Goal: Task Accomplishment & Management: Complete application form

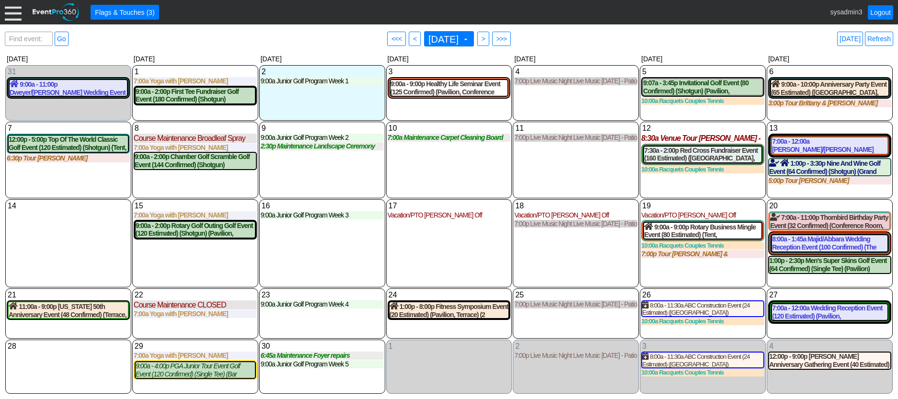
click at [12, 14] on div at bounding box center [13, 12] width 17 height 17
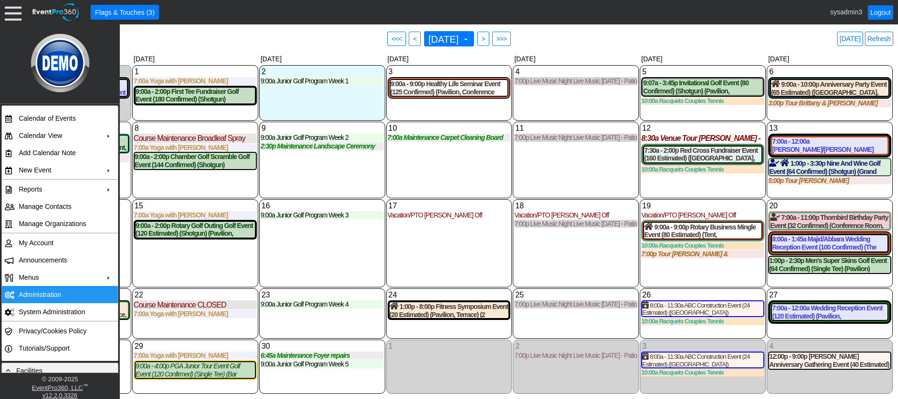
click at [36, 291] on td "Administration" at bounding box center [58, 294] width 86 height 17
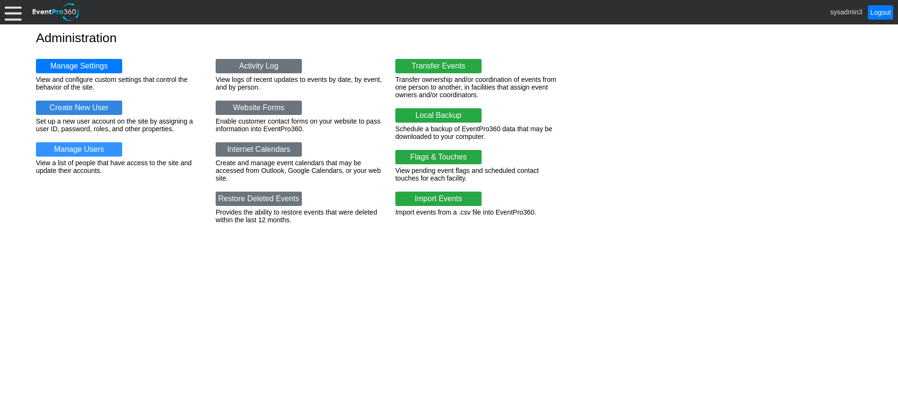
click at [85, 104] on link "Create New User" at bounding box center [79, 108] width 86 height 14
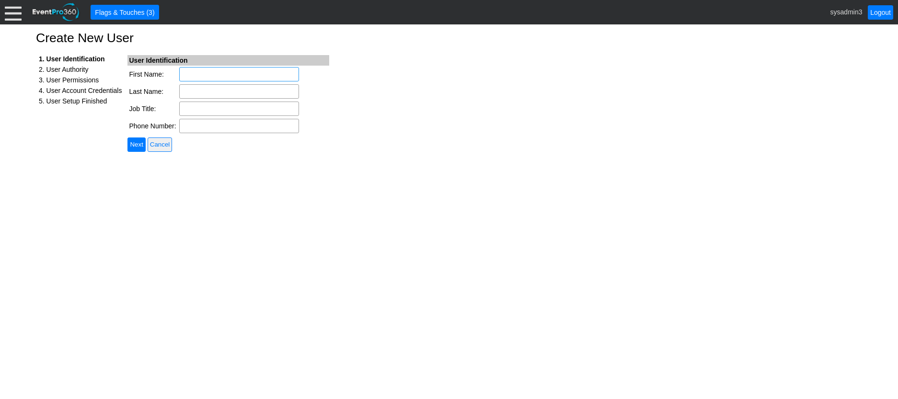
click at [222, 75] on input "First Name:" at bounding box center [239, 74] width 120 height 14
type input "SEI"
click at [202, 94] on input "Last Name:" at bounding box center [239, 91] width 120 height 14
type input "M&I"
click at [206, 108] on input "Job Title:" at bounding box center [239, 109] width 120 height 14
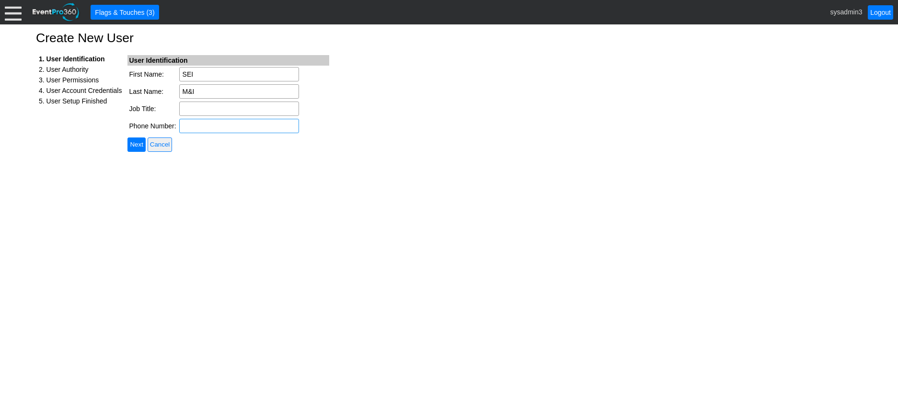
type input "Guest User"
click at [144, 143] on input "Next" at bounding box center [136, 145] width 18 height 14
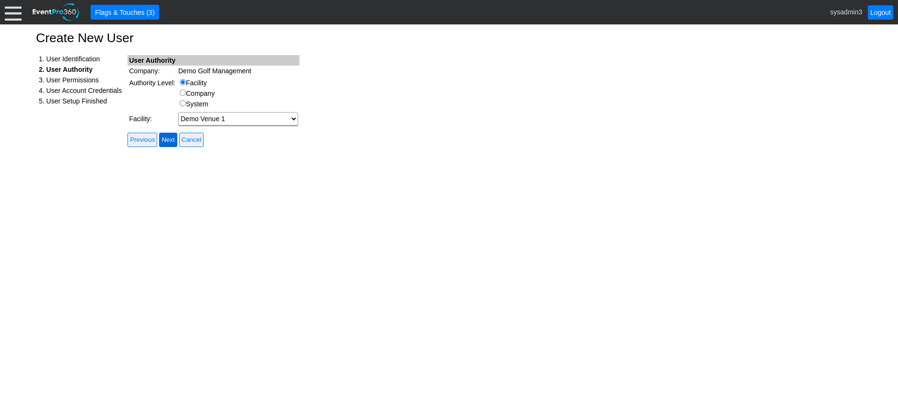
click at [176, 138] on input "Next" at bounding box center [168, 140] width 18 height 14
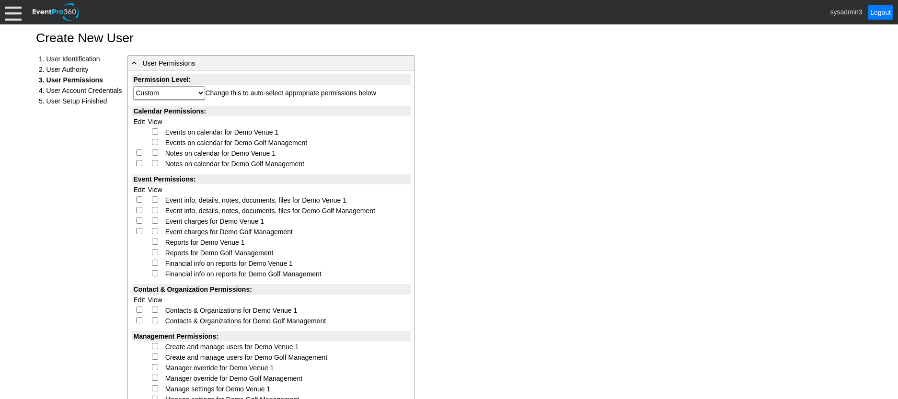
click at [155, 132] on input "checkbox" at bounding box center [155, 131] width 6 height 6
checkbox input "true"
select select "Custom"
click at [140, 151] on input "checkbox" at bounding box center [139, 152] width 6 height 6
checkbox input "true"
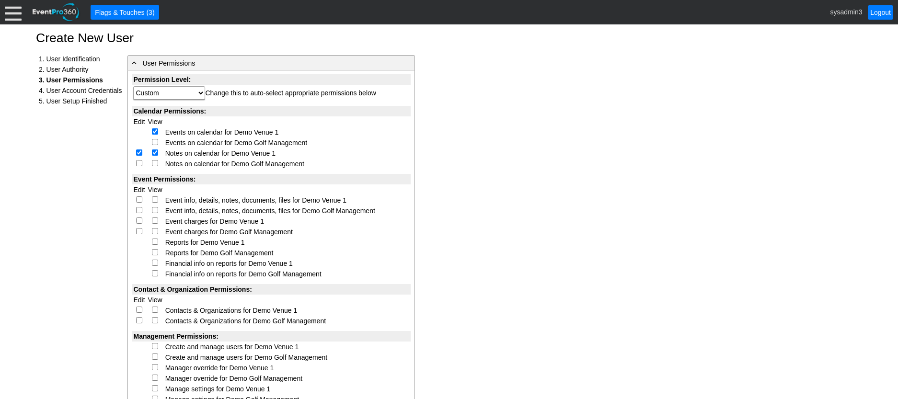
select select "Custom"
checkbox input "true"
click at [138, 199] on input "checkbox" at bounding box center [139, 199] width 6 height 6
checkbox input "true"
select select "Custom"
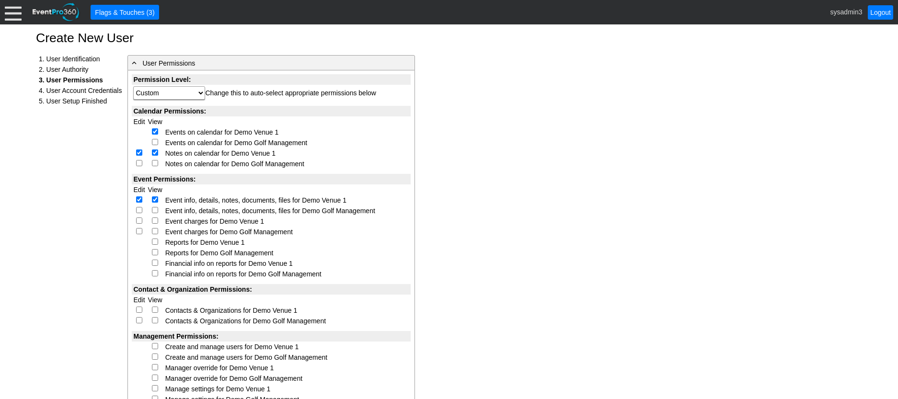
checkbox input "true"
click at [139, 219] on input "checkbox" at bounding box center [139, 221] width 6 height 6
checkbox input "true"
select select "Custom"
checkbox input "true"
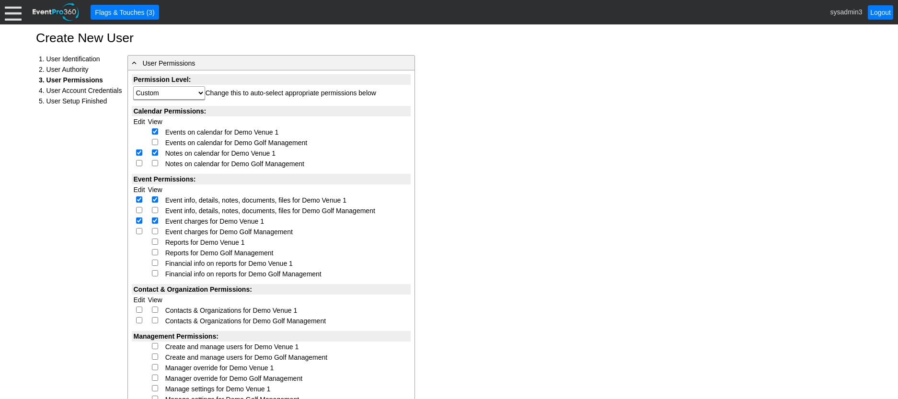
click at [155, 251] on input "checkbox" at bounding box center [155, 252] width 6 height 6
checkbox input "true"
select select "Custom"
checkbox input "true"
click at [152, 251] on input "checkbox" at bounding box center [155, 252] width 6 height 6
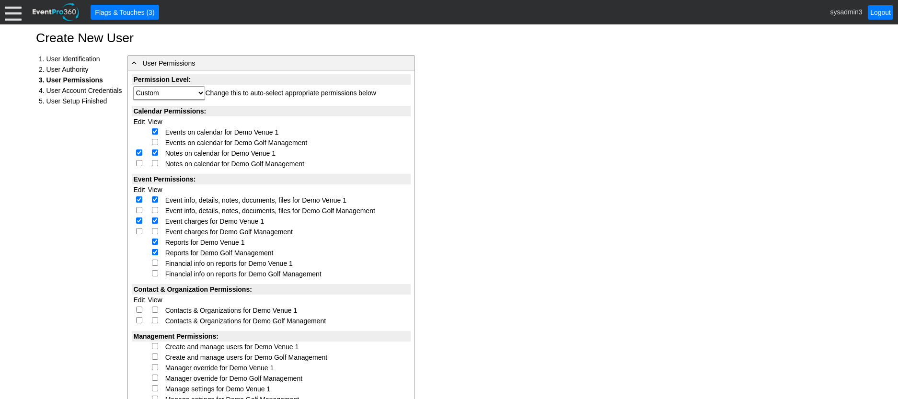
checkbox input "false"
select select "Custom"
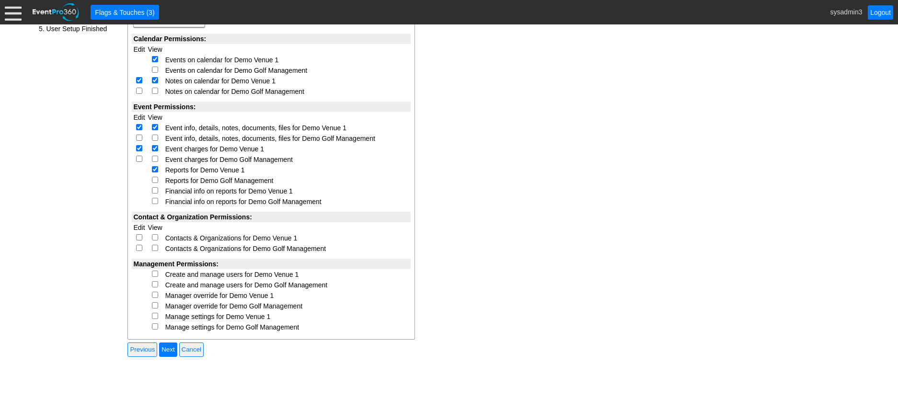
scroll to position [93, 0]
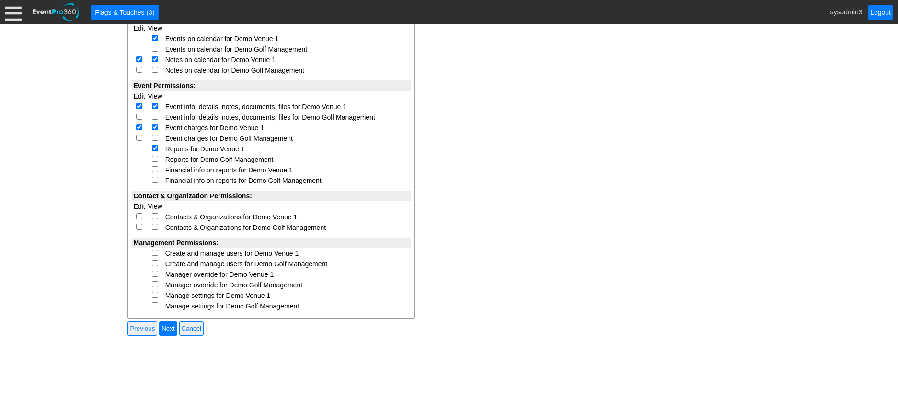
click at [152, 168] on input "checkbox" at bounding box center [155, 169] width 6 height 6
checkbox input "true"
select select "Custom"
click at [137, 214] on input "checkbox" at bounding box center [139, 216] width 6 height 6
checkbox input "true"
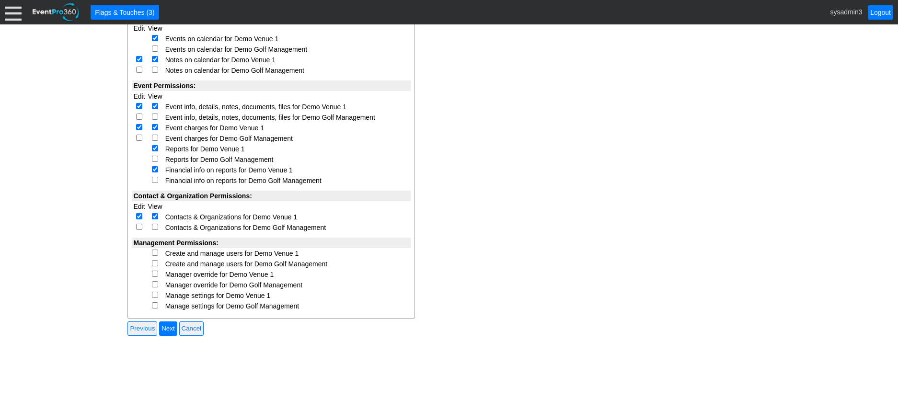
select select "Custom"
checkbox input "true"
click at [156, 253] on input "checkbox" at bounding box center [155, 253] width 6 height 6
checkbox input "true"
select select "Custom"
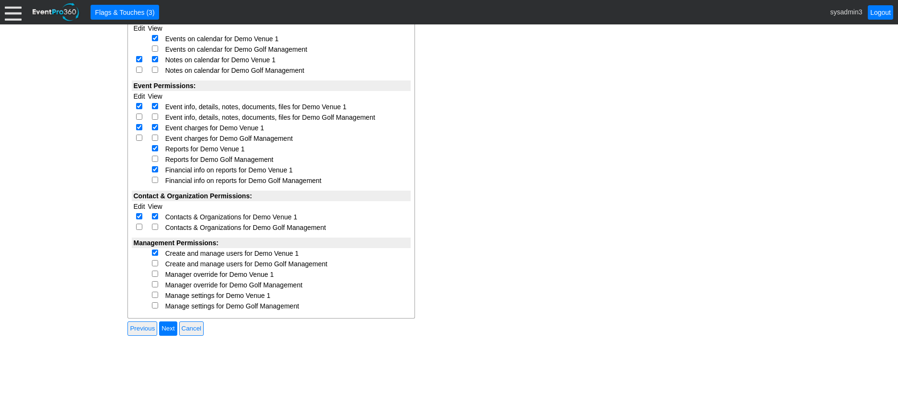
click at [156, 275] on input "checkbox" at bounding box center [155, 274] width 6 height 6
checkbox input "true"
select select "Custom"
click at [155, 296] on input "checkbox" at bounding box center [155, 295] width 6 height 6
checkbox input "true"
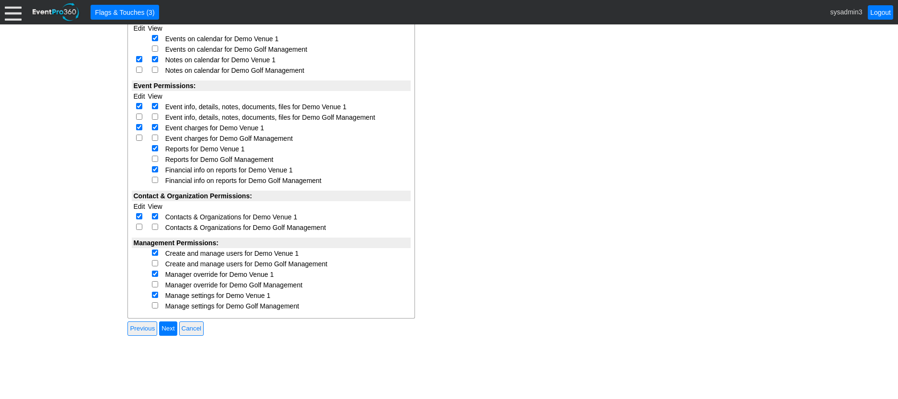
select select "Custom"
click at [173, 327] on input "Next" at bounding box center [168, 328] width 18 height 14
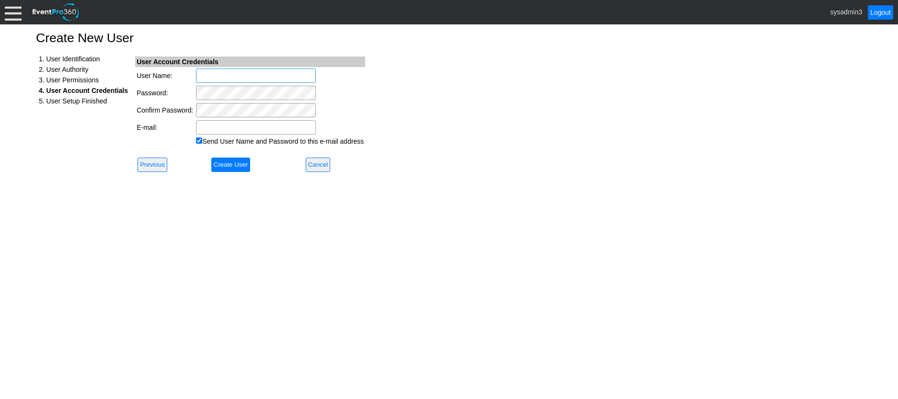
click at [213, 74] on input "User Name:" at bounding box center [256, 76] width 120 height 14
type input "sei-mi"
click at [227, 125] on input "E-mail:" at bounding box center [256, 127] width 120 height 14
paste input "Diane Sanchez <dsanchez@sei-mi.com>"
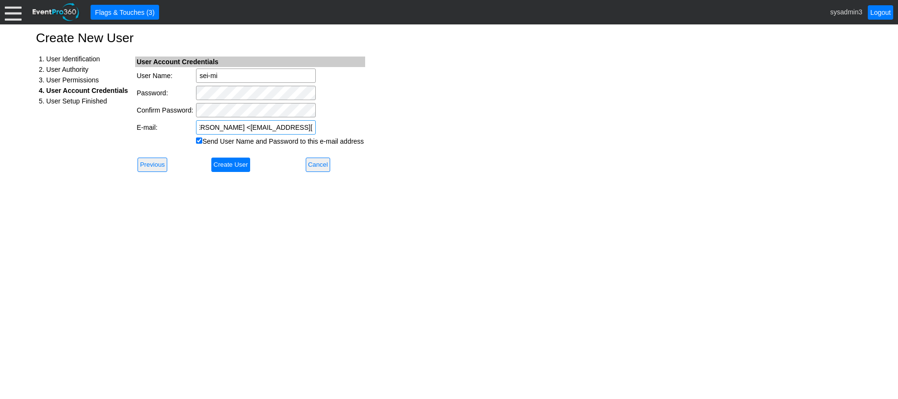
click at [241, 126] on input "Diane Sanchez <dsanchez@sei-mi.com>" at bounding box center [256, 127] width 120 height 14
click at [295, 128] on input "dsanchez@sei-mi.com>" at bounding box center [256, 127] width 120 height 14
type input "dsanchez@sei-mi.com"
click at [436, 96] on div "Create New User 1. User Identification 2. User Authority 3. User Permissions 4.…" at bounding box center [449, 211] width 898 height 375
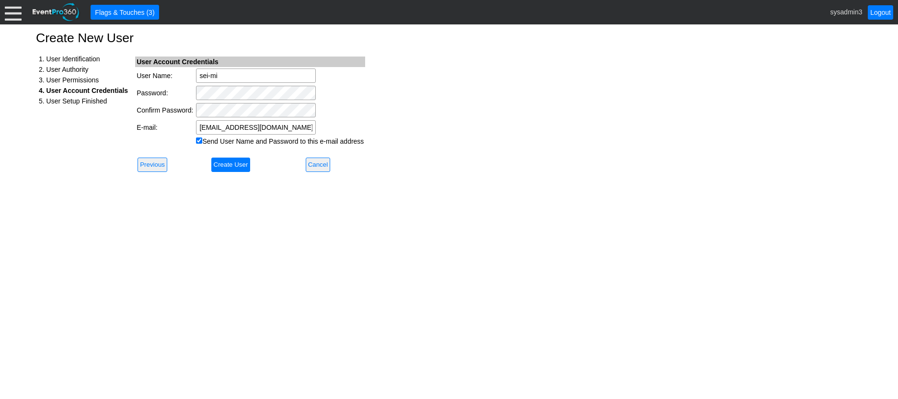
click at [198, 140] on input "Send User Name and Password to this e-mail address" at bounding box center [199, 141] width 6 height 6
checkbox input "false"
click at [231, 163] on input "Create User" at bounding box center [230, 165] width 39 height 14
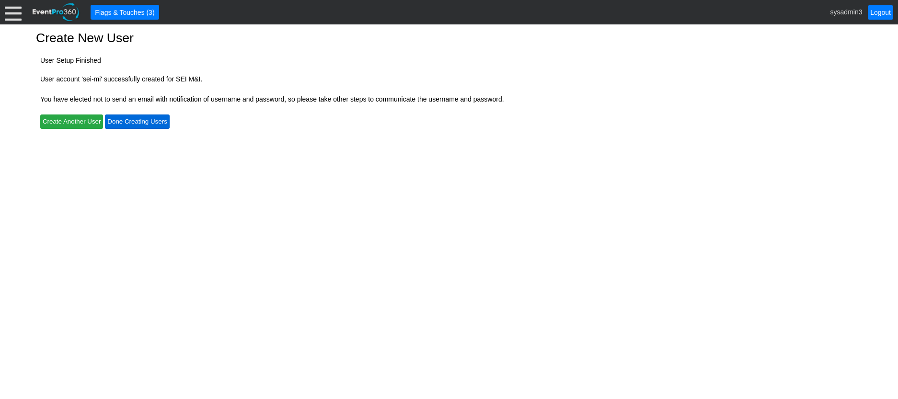
click at [139, 124] on input "Done Creating Users" at bounding box center [137, 122] width 64 height 14
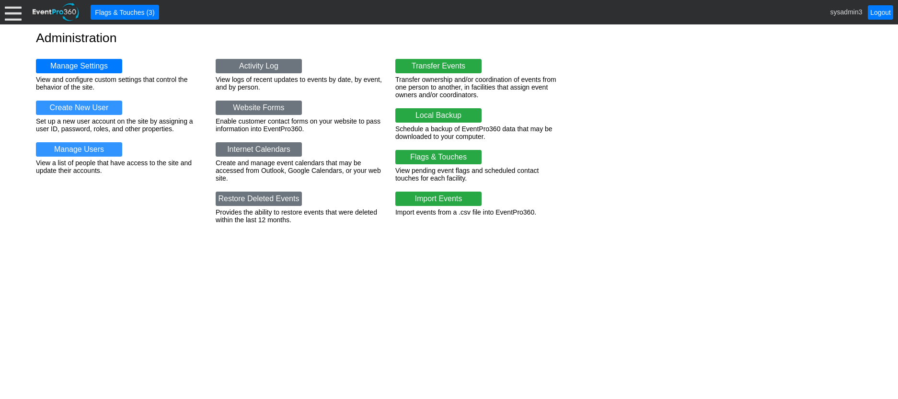
click at [11, 17] on div at bounding box center [13, 12] width 17 height 17
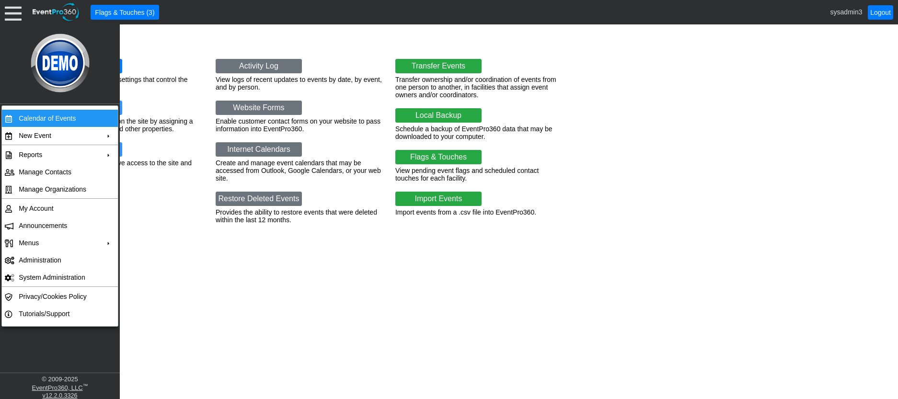
click at [35, 115] on td "Calendar of Events" at bounding box center [58, 118] width 86 height 17
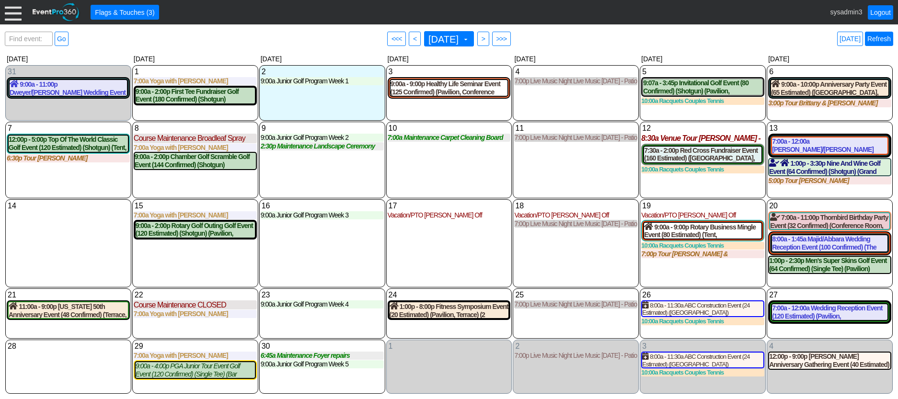
click at [884, 38] on link "Refresh" at bounding box center [879, 39] width 28 height 14
click at [880, 11] on link "Logout" at bounding box center [880, 12] width 25 height 14
